Goal: Find specific page/section: Find specific page/section

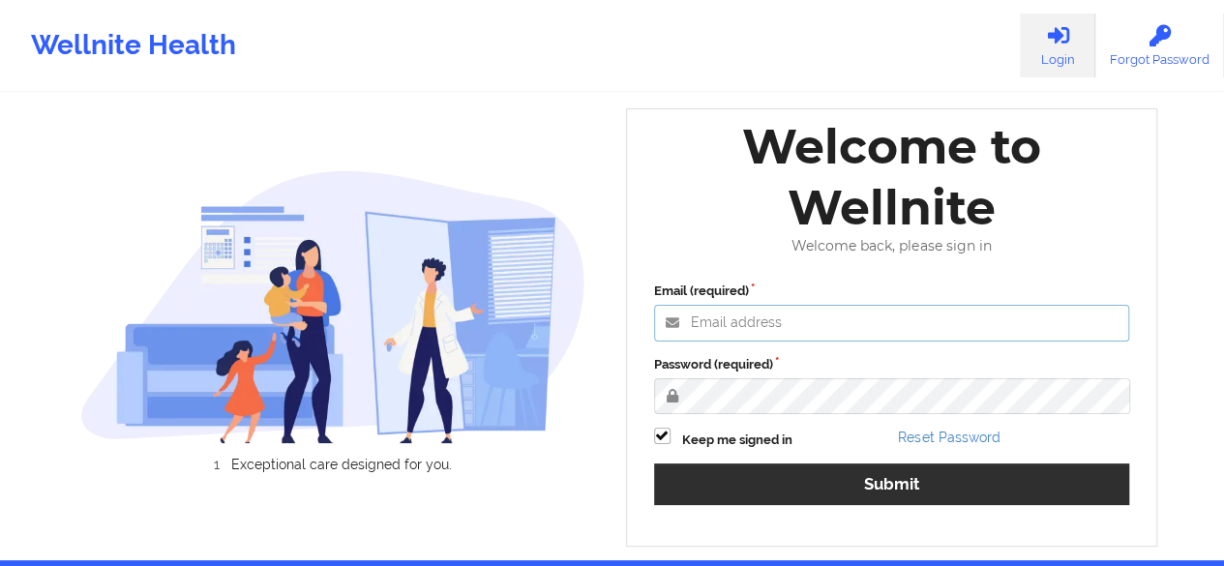
type input "[PERSON_NAME][EMAIL_ADDRESS][DOMAIN_NAME]"
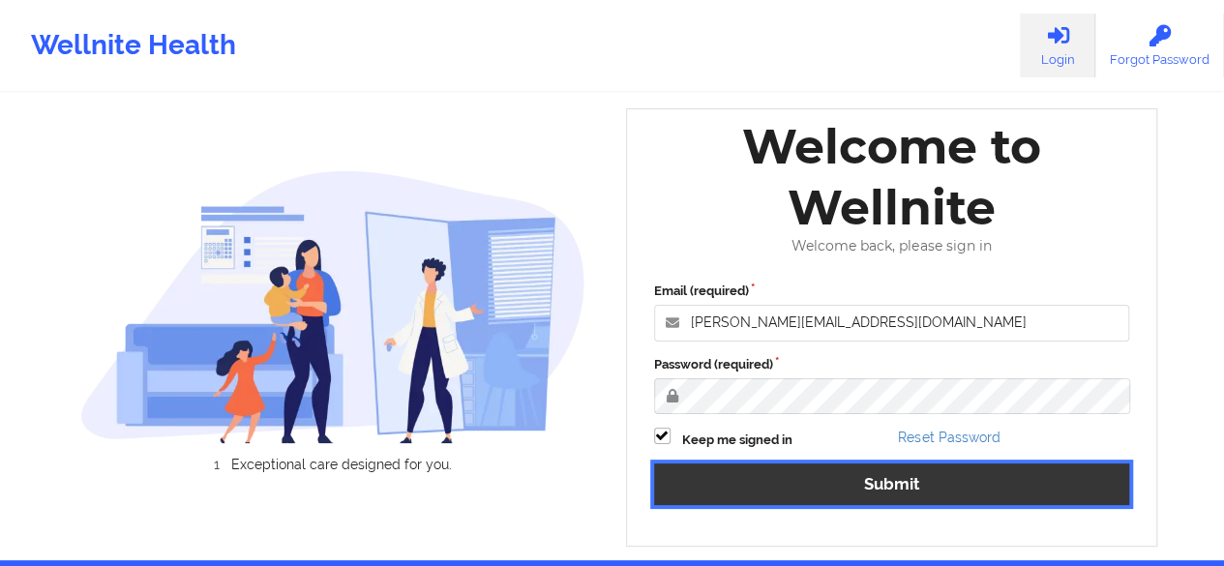
click at [832, 486] on button "Submit" at bounding box center [892, 485] width 476 height 42
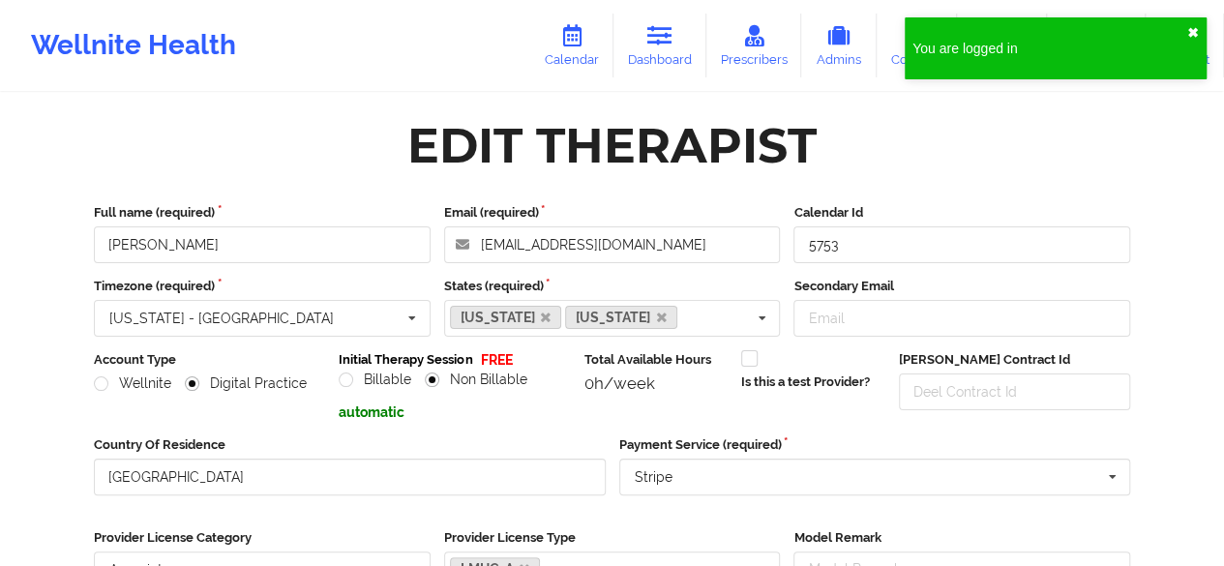
click at [1191, 25] on button "✖︎" at bounding box center [1193, 32] width 12 height 15
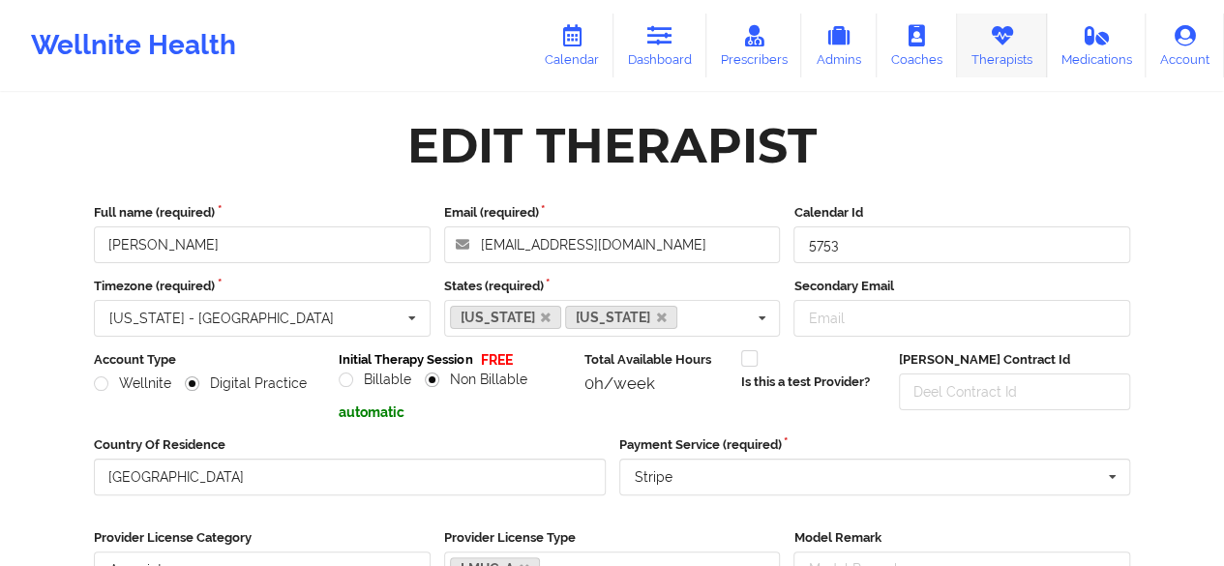
click at [989, 55] on link "Therapists" at bounding box center [1002, 46] width 90 height 64
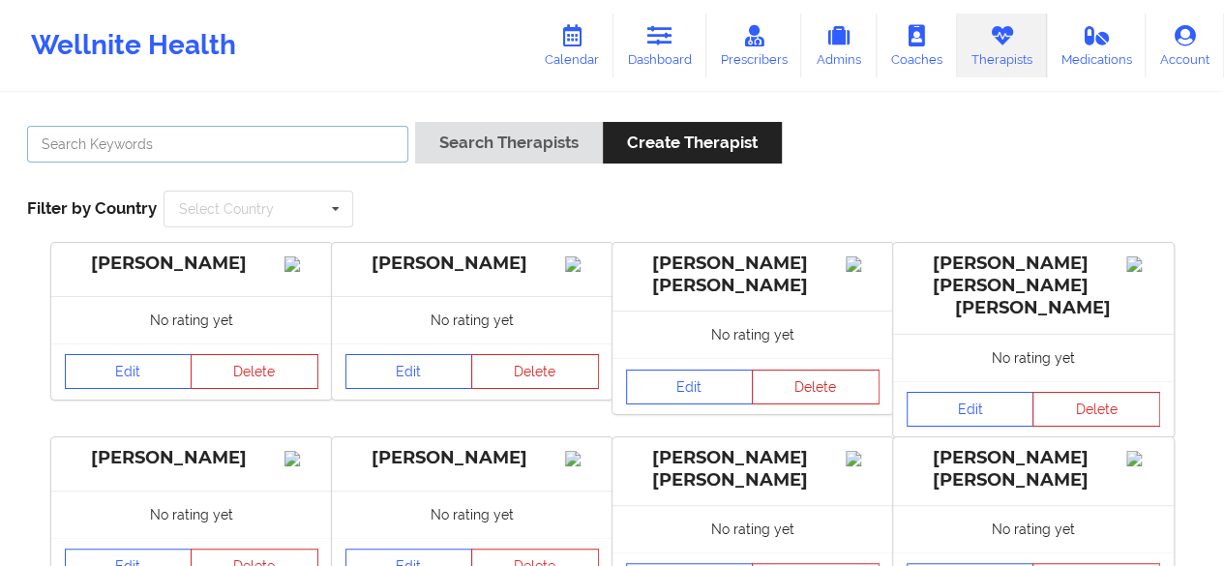
click at [107, 135] on input "text" at bounding box center [217, 144] width 381 height 37
paste input "[PERSON_NAME]"
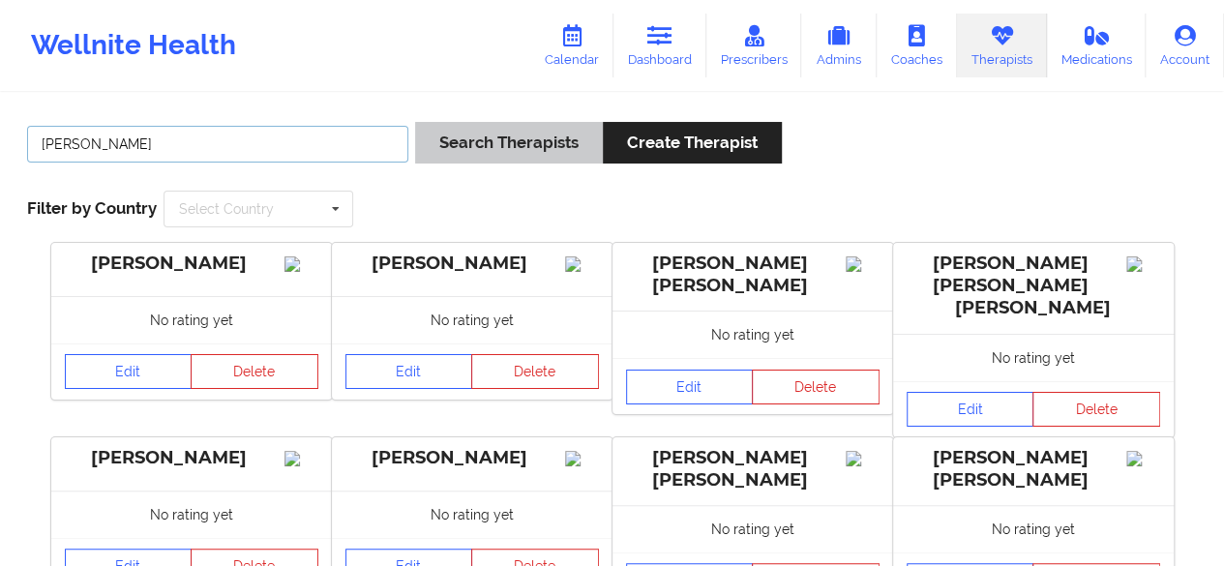
type input "[PERSON_NAME]"
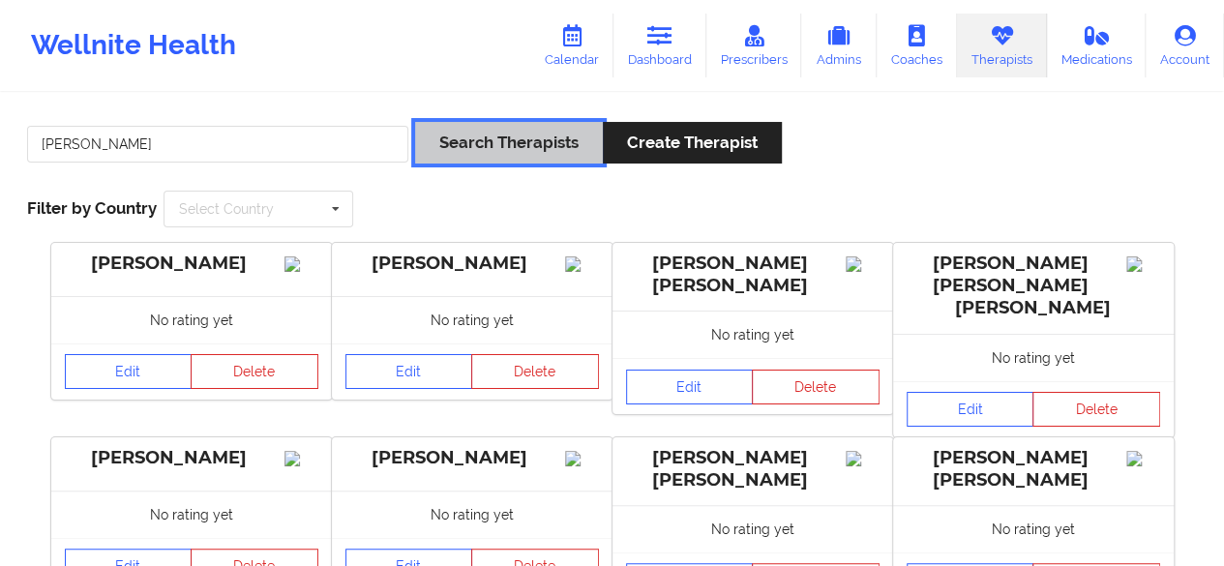
drag, startPoint x: 439, startPoint y: 157, endPoint x: 397, endPoint y: 195, distance: 56.9
click at [440, 157] on button "Search Therapists" at bounding box center [509, 143] width 188 height 42
